Goal: Task Accomplishment & Management: Use online tool/utility

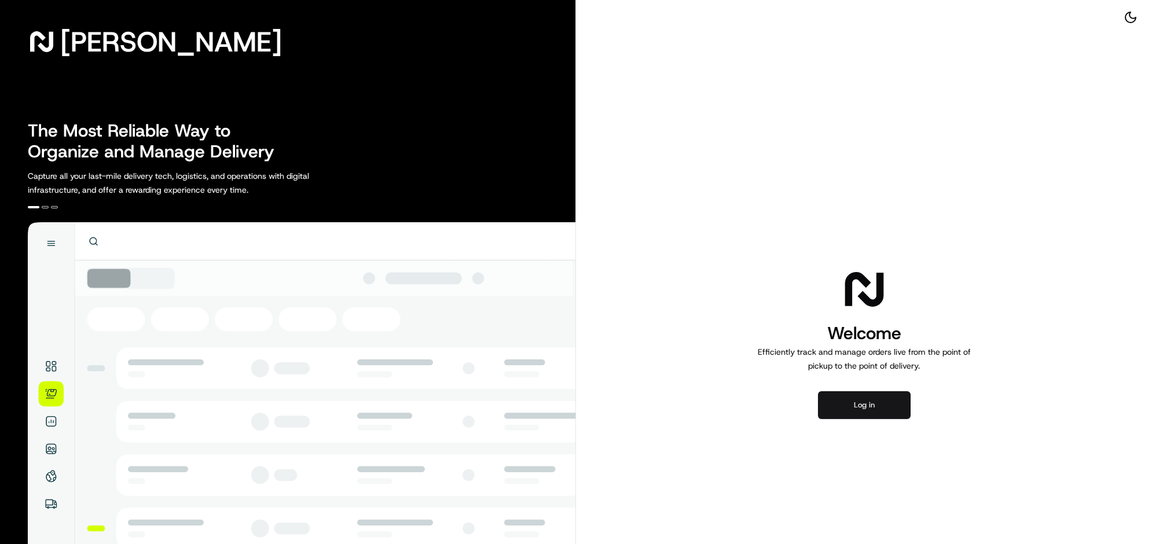
click at [911, 419] on button "Log in" at bounding box center [864, 405] width 93 height 28
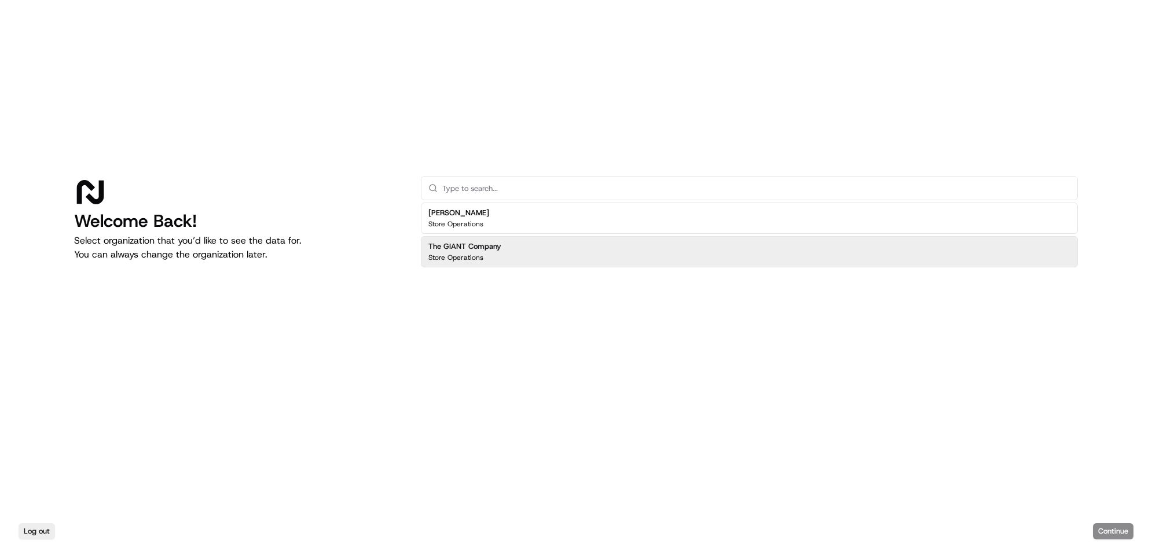
click at [501, 243] on h2 "The GIANT Company" at bounding box center [464, 246] width 73 height 10
click at [1097, 527] on button "Continue" at bounding box center [1113, 531] width 41 height 16
